Goal: Information Seeking & Learning: Learn about a topic

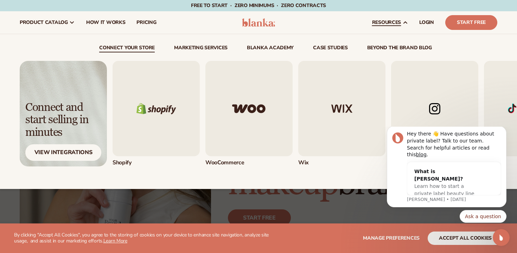
click at [162, 112] on img "1 / 5" at bounding box center [156, 108] width 87 height 95
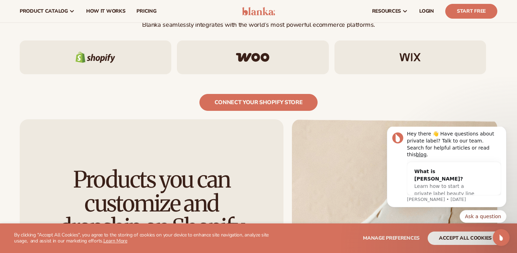
scroll to position [657, 0]
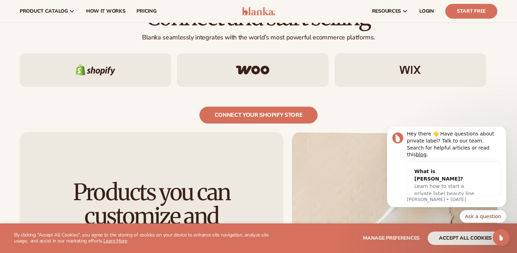
click at [257, 65] on img at bounding box center [252, 69] width 33 height 9
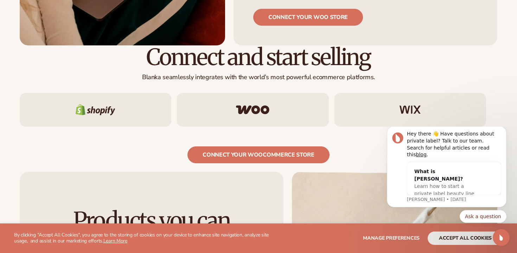
scroll to position [433, 0]
click at [413, 105] on img at bounding box center [410, 109] width 21 height 8
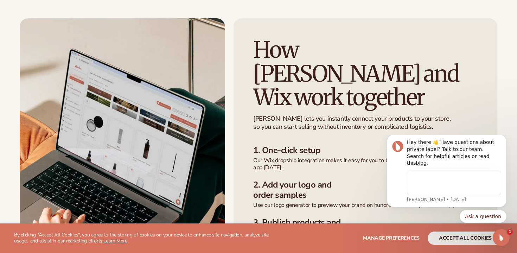
scroll to position [171, 0]
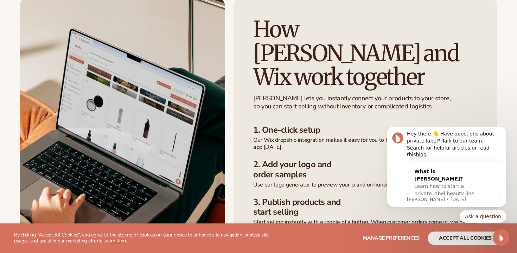
click at [409, 94] on p "[PERSON_NAME] lets you instantly connect your products to your store, so you ca…" at bounding box center [352, 102] width 199 height 17
click at [501, 133] on button "Dismiss notification" at bounding box center [504, 127] width 9 height 9
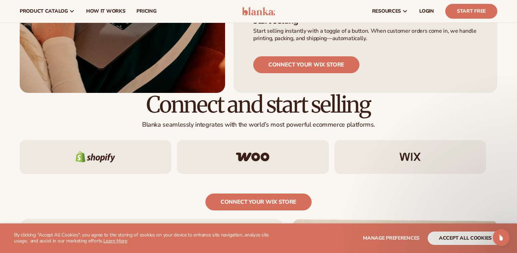
scroll to position [360, 0]
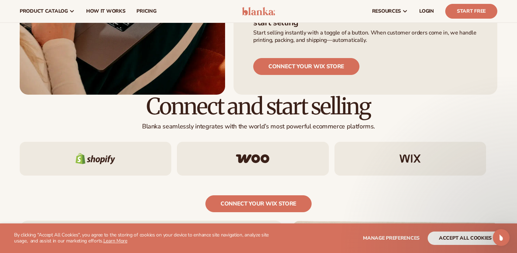
click at [133, 142] on div at bounding box center [96, 159] width 152 height 34
click at [81, 142] on div at bounding box center [96, 159] width 152 height 34
click at [83, 153] on img at bounding box center [96, 158] width 40 height 11
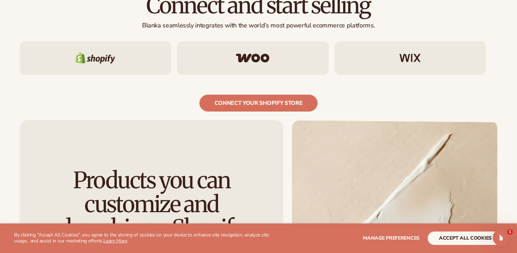
scroll to position [778, 0]
